Goal: Use online tool/utility: Utilize a website feature to perform a specific function

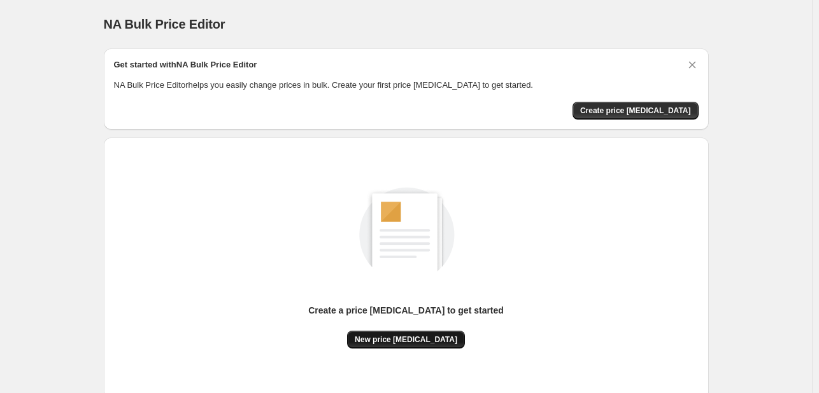
click at [402, 335] on span "New price [MEDICAL_DATA]" at bounding box center [406, 340] width 102 height 10
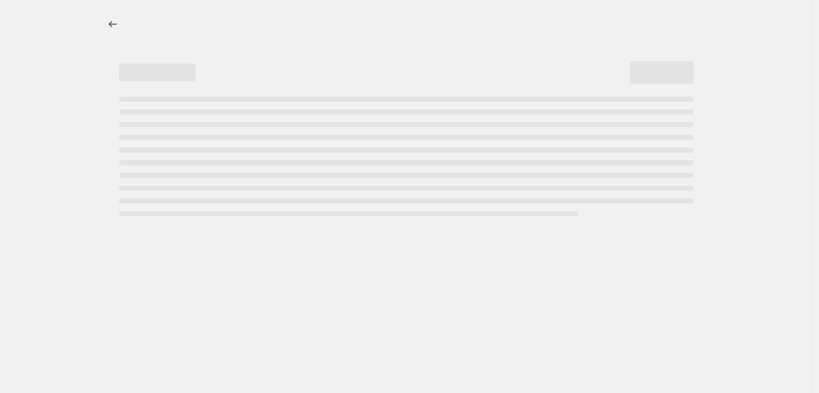
select select "percentage"
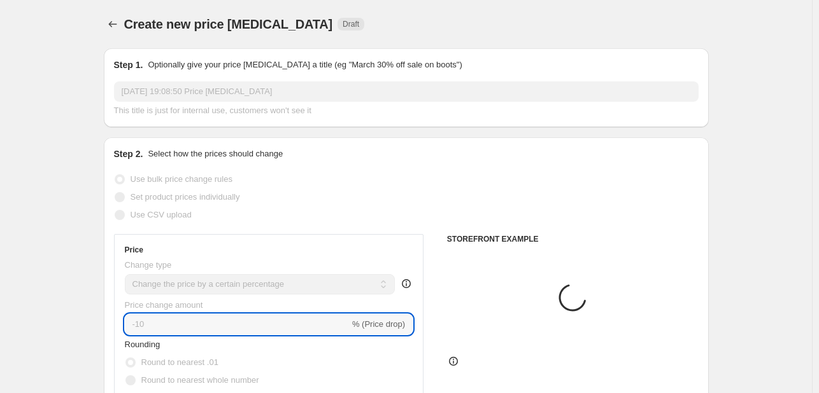
click at [209, 321] on input "-10" at bounding box center [237, 324] width 225 height 20
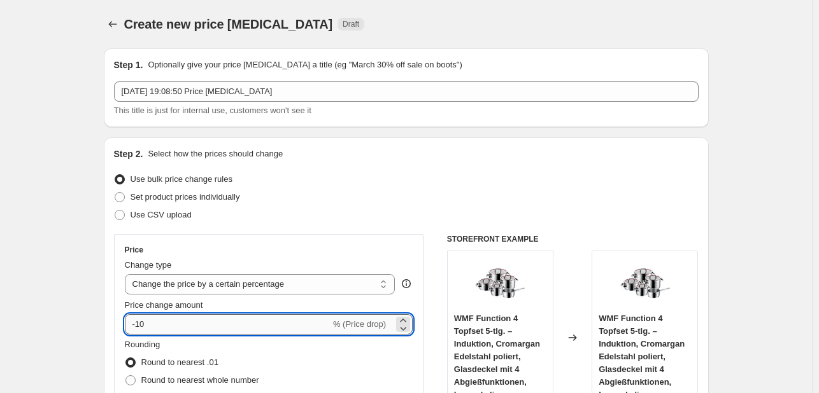
type input "-1"
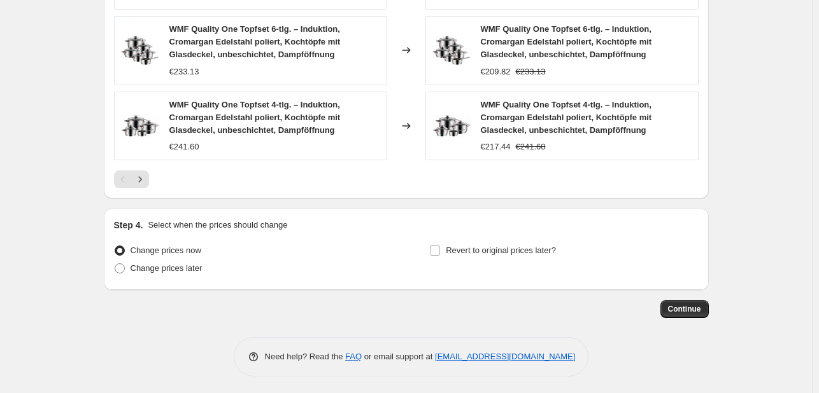
scroll to position [975, 0]
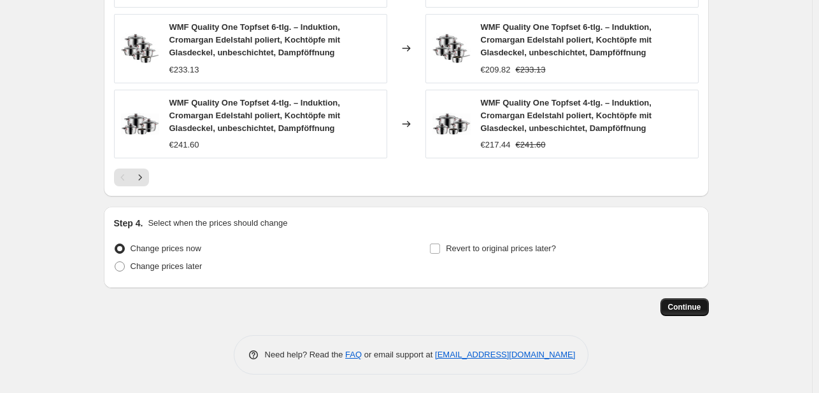
type input "-30"
click at [678, 303] on span "Continue" at bounding box center [684, 307] width 33 height 10
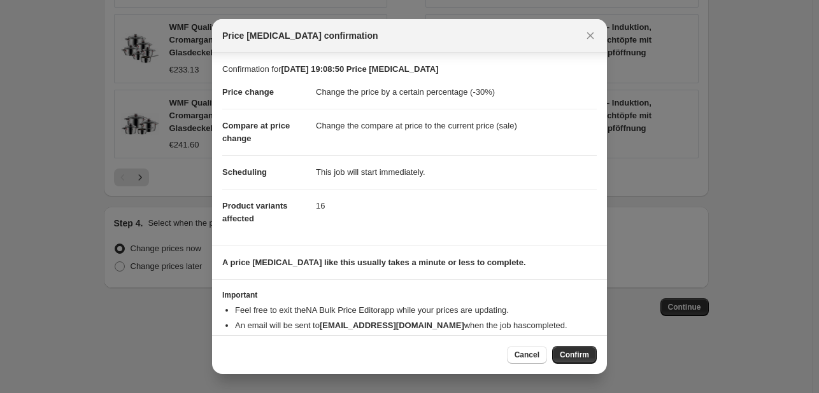
scroll to position [24, 0]
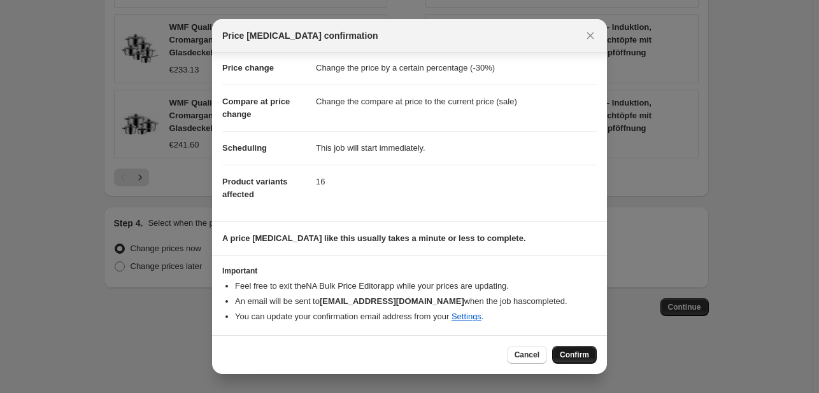
click at [553, 348] on button "Confirm" at bounding box center [574, 355] width 45 height 18
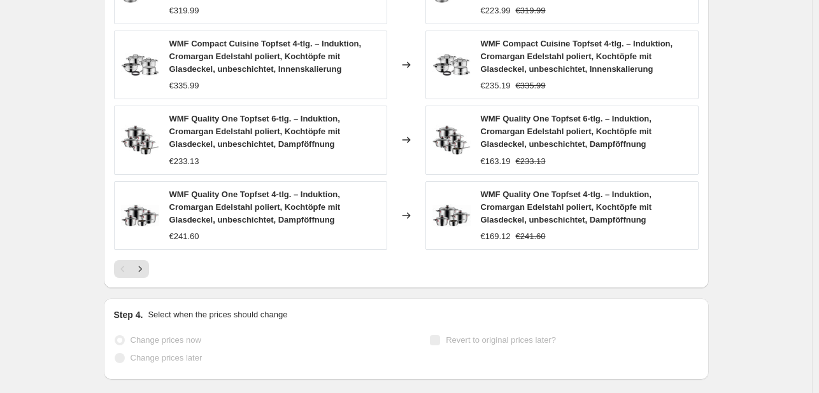
select select "percentage"
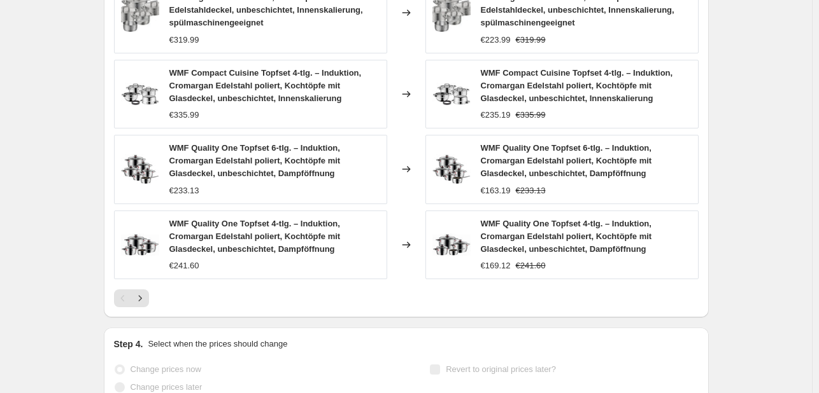
scroll to position [0, 0]
